Goal: Information Seeking & Learning: Learn about a topic

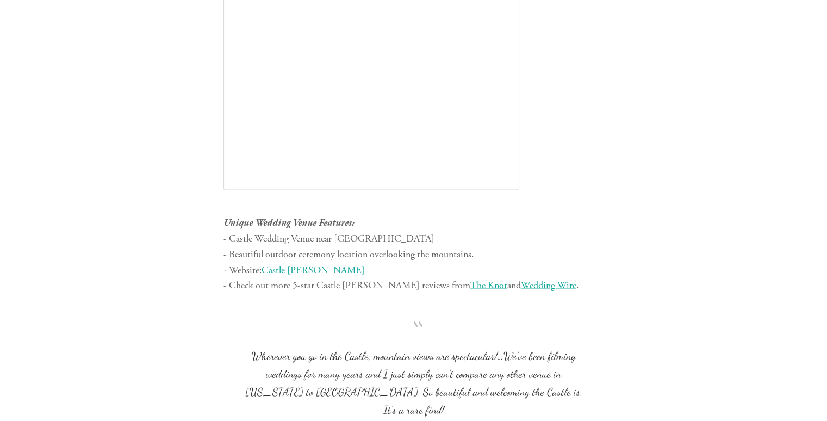
scroll to position [6133, 0]
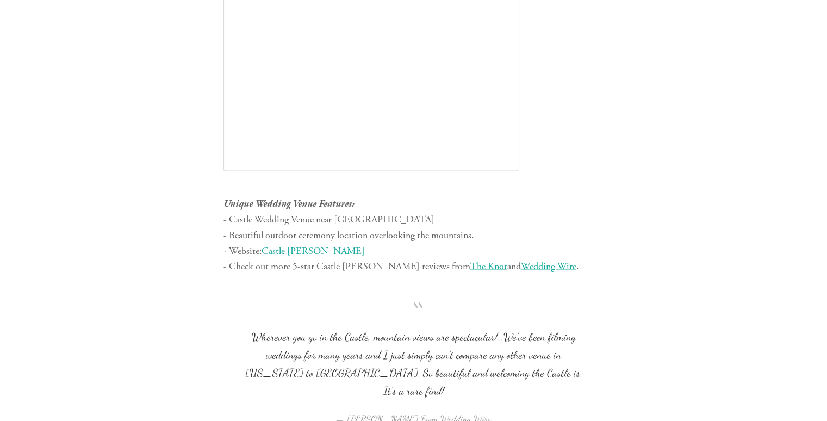
click at [310, 251] on link "Castle [PERSON_NAME]" at bounding box center [313, 250] width 103 height 13
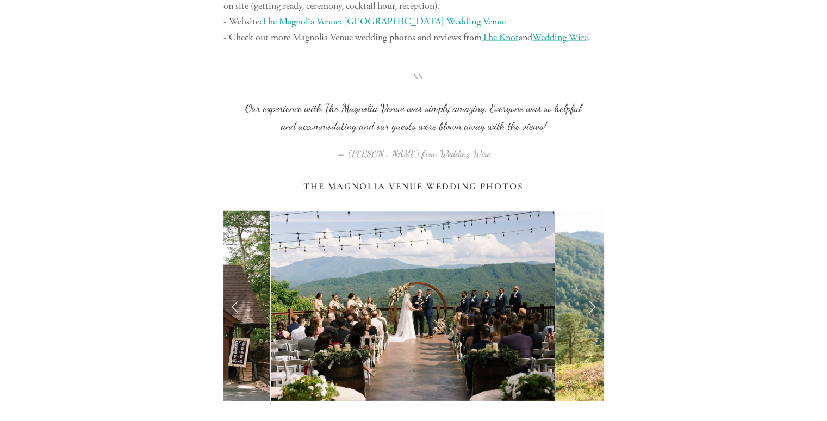
scroll to position [2175, 0]
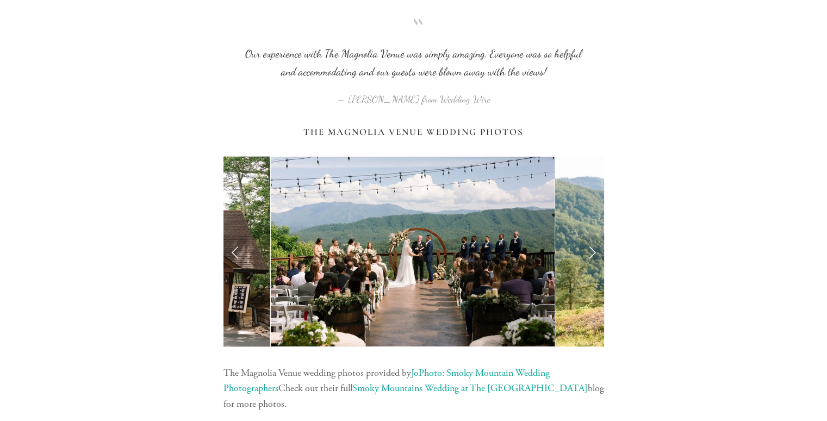
click at [235, 250] on link "Previous Slide" at bounding box center [235, 251] width 24 height 33
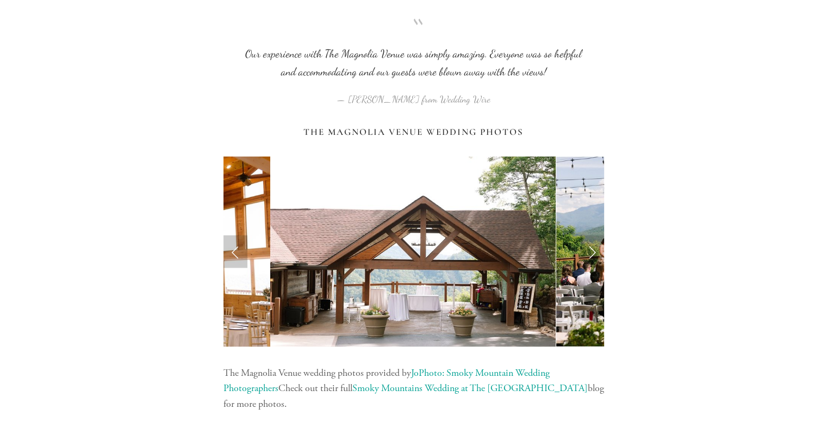
click at [235, 250] on link "Previous Slide" at bounding box center [235, 251] width 24 height 33
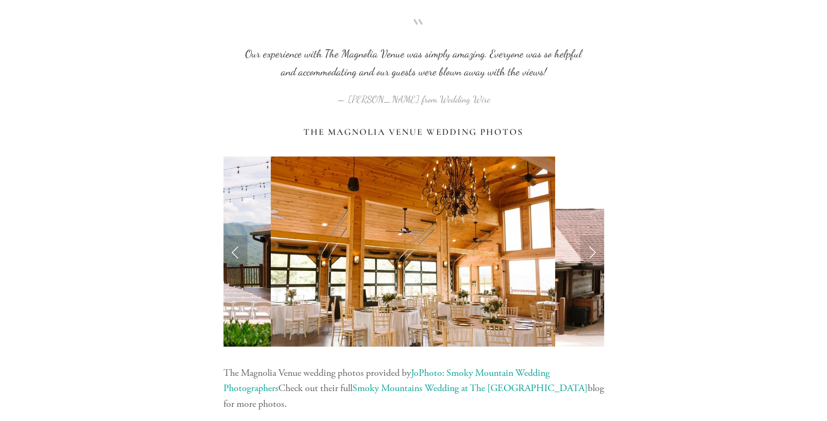
click at [235, 250] on link "Previous Slide" at bounding box center [235, 251] width 24 height 33
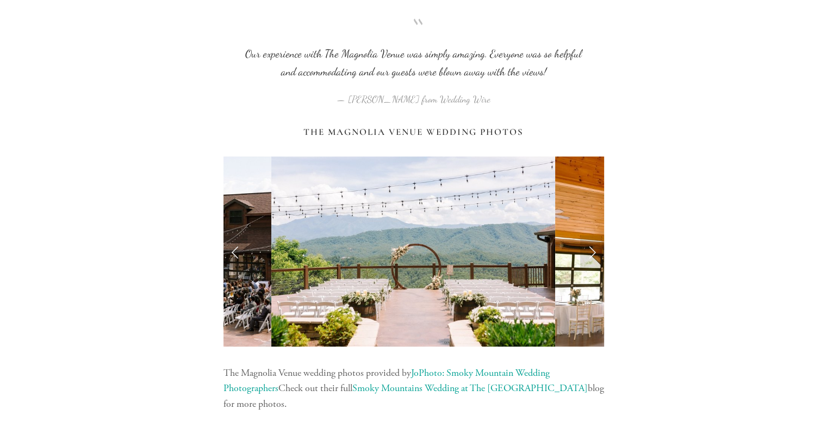
click at [235, 250] on link "Previous Slide" at bounding box center [235, 251] width 24 height 33
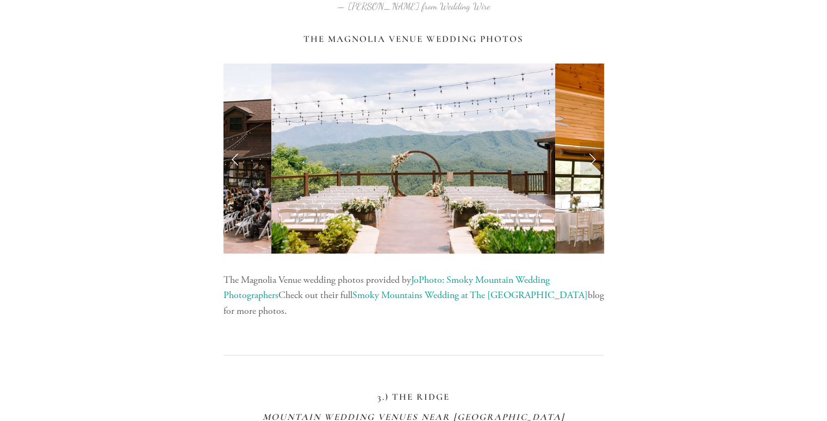
scroll to position [2284, 0]
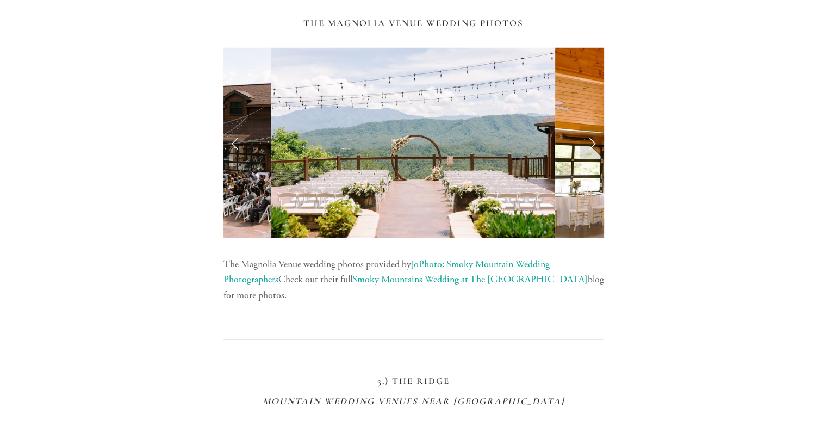
click at [453, 281] on link "Smoky Mountains Wedding at The [GEOGRAPHIC_DATA]" at bounding box center [469, 279] width 235 height 13
